Goal: Information Seeking & Learning: Learn about a topic

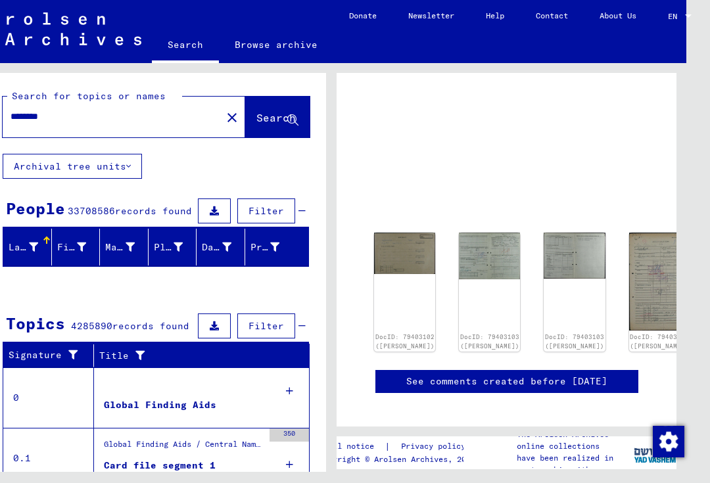
scroll to position [39, 24]
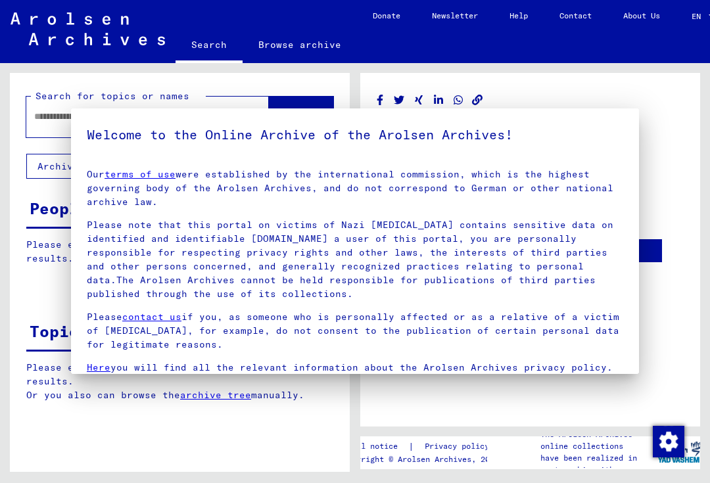
type input "********"
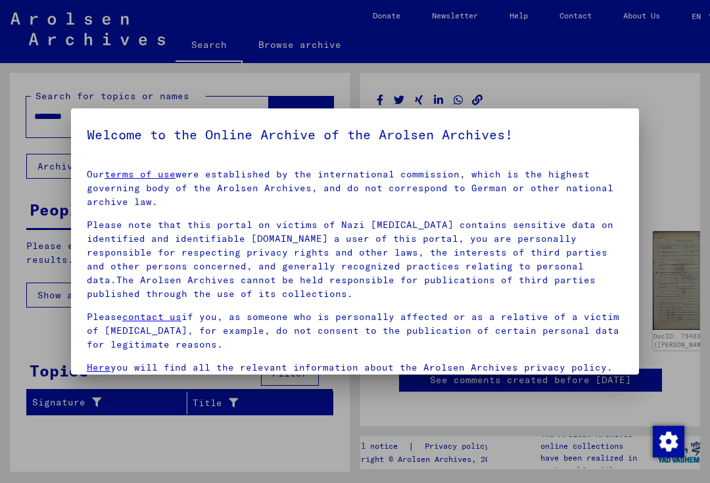
scroll to position [-1, 0]
click at [72, 402] on div at bounding box center [355, 241] width 710 height 483
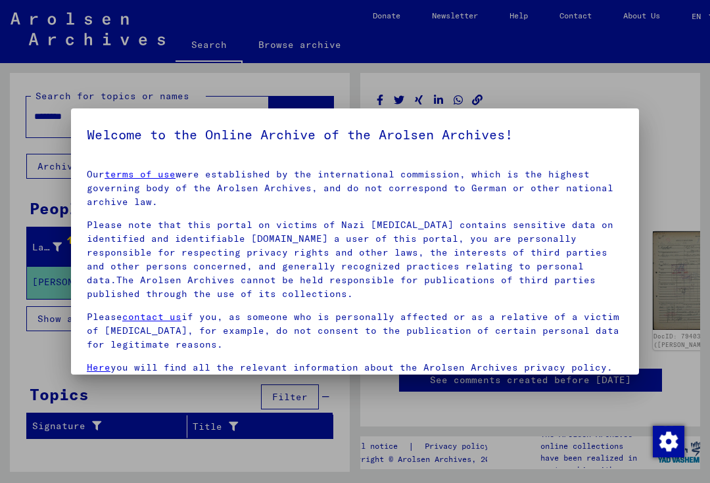
click at [51, 364] on div at bounding box center [355, 241] width 710 height 483
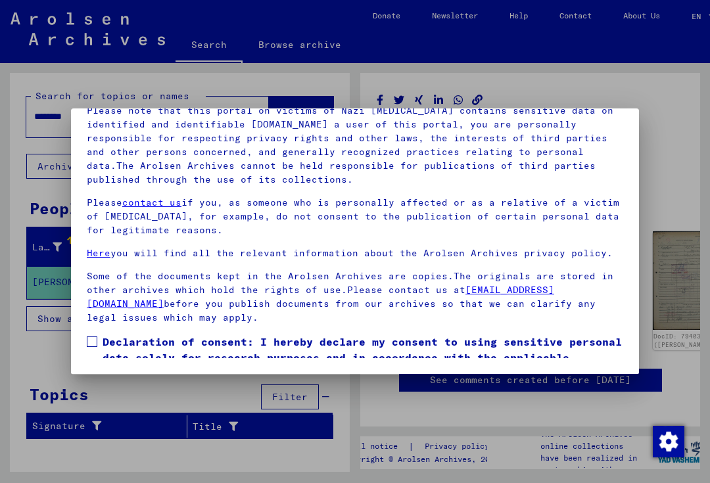
scroll to position [185, 0]
click at [112, 404] on button "I agree" at bounding box center [119, 416] width 64 height 25
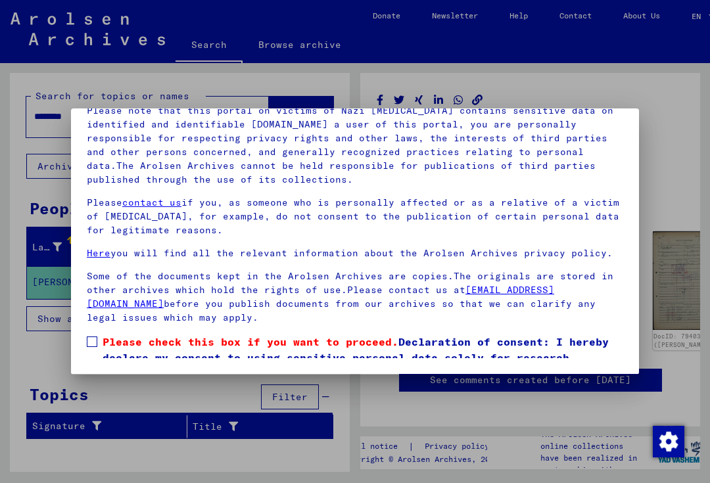
click at [96, 334] on label "Please check this box if you want to proceed. Declaration of consent: I hereby …" at bounding box center [355, 373] width 536 height 79
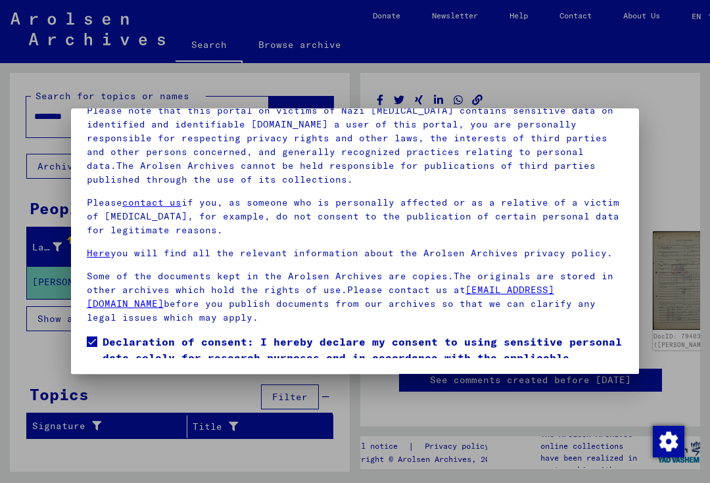
click at [110, 404] on button "I agree" at bounding box center [119, 416] width 64 height 25
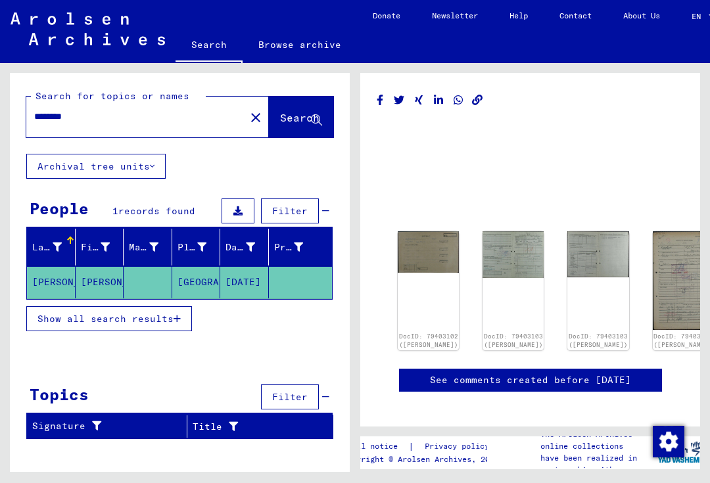
scroll to position [60, 0]
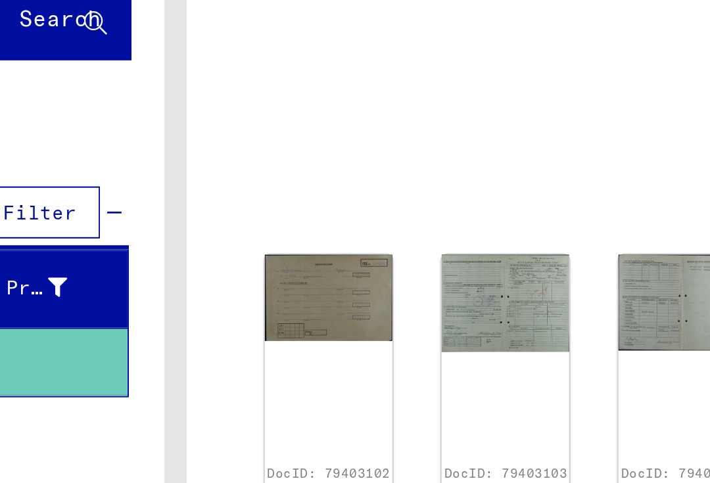
click at [398, 231] on img at bounding box center [428, 251] width 61 height 41
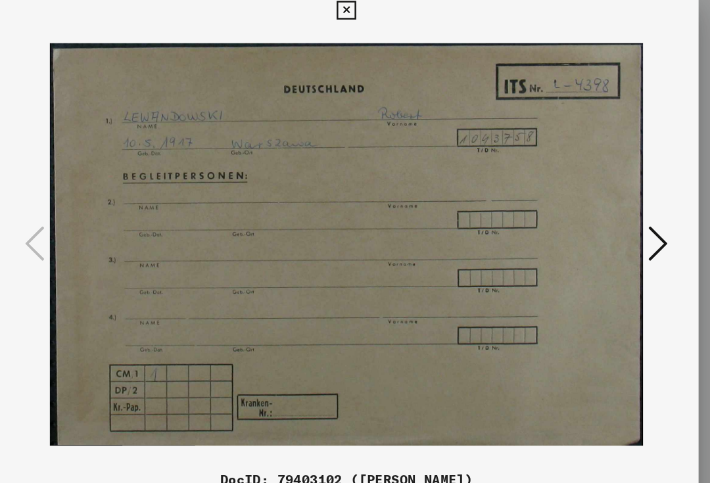
click at [515, 191] on img at bounding box center [355, 209] width 479 height 352
click at [598, 198] on icon at bounding box center [606, 208] width 16 height 32
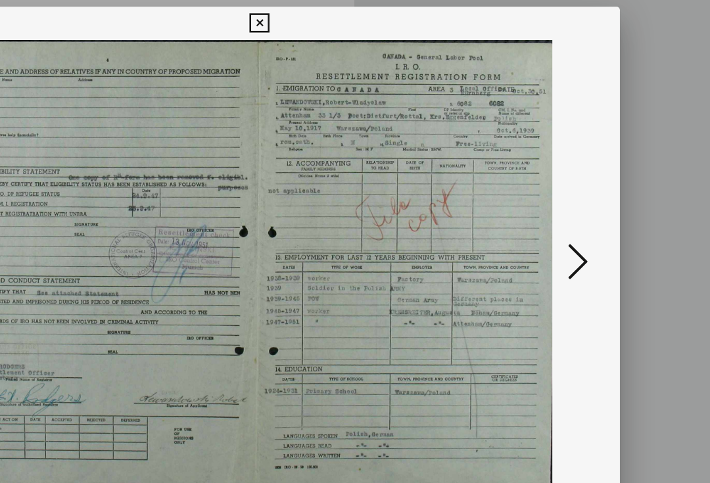
click at [598, 212] on icon at bounding box center [606, 208] width 16 height 32
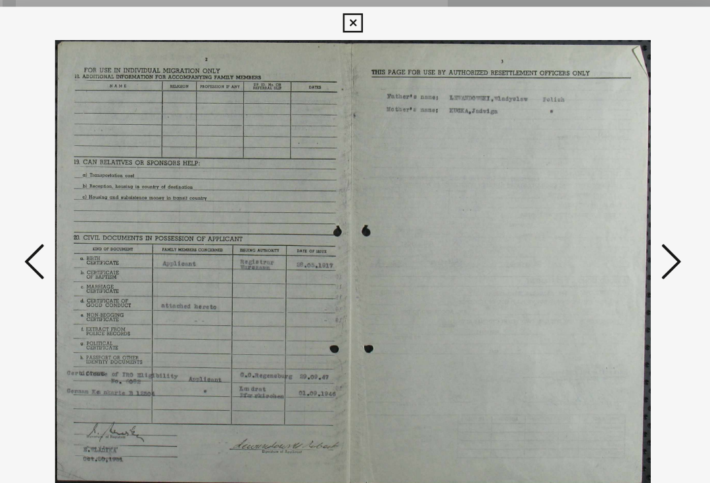
click at [96, 208] on icon at bounding box center [104, 208] width 16 height 32
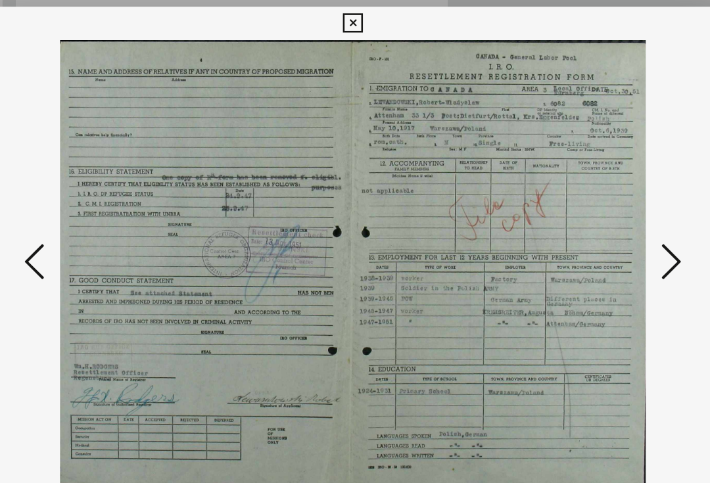
click at [71, 108] on div at bounding box center [355, 209] width 568 height 352
click at [542, 68] on div at bounding box center [355, 209] width 568 height 352
